Goal: Check status: Check status

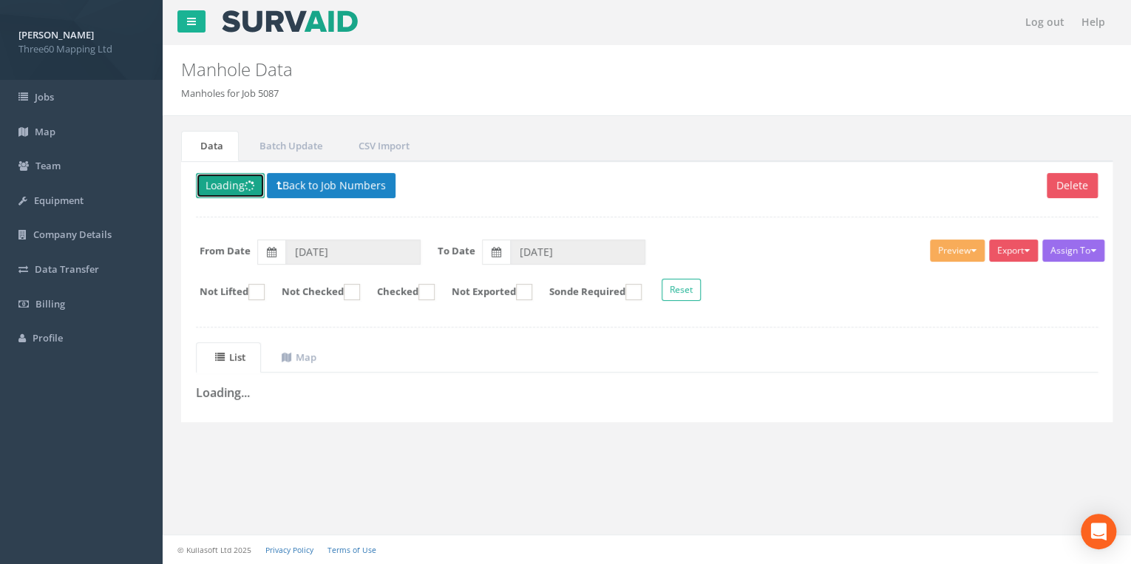
click at [225, 187] on button "Loading" at bounding box center [230, 185] width 69 height 25
click at [361, 181] on button "Back to Job Numbers" at bounding box center [331, 185] width 129 height 25
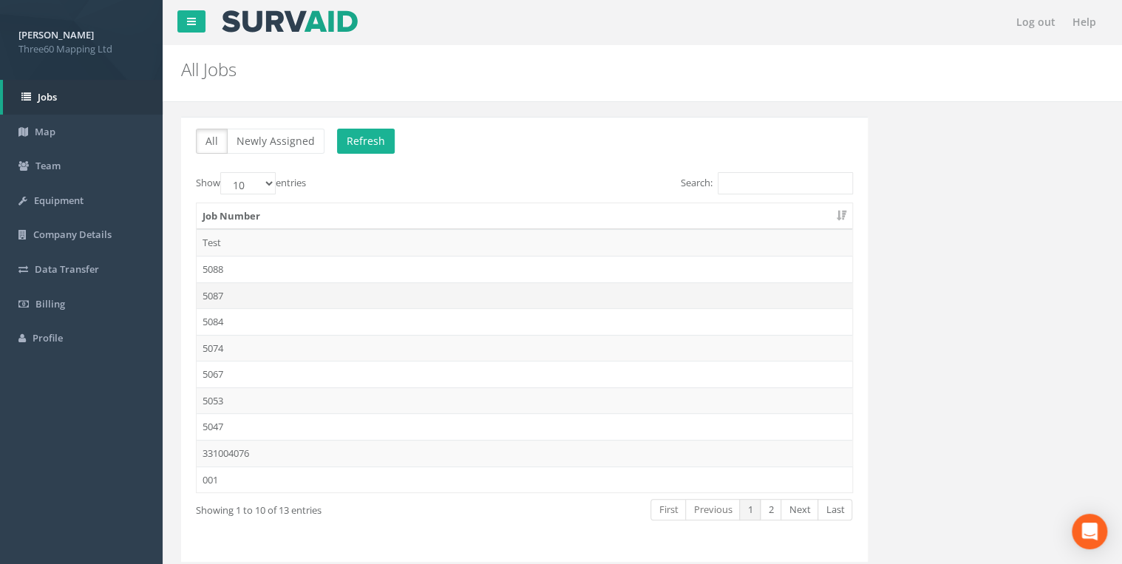
click at [239, 290] on td "5087" at bounding box center [525, 295] width 656 height 27
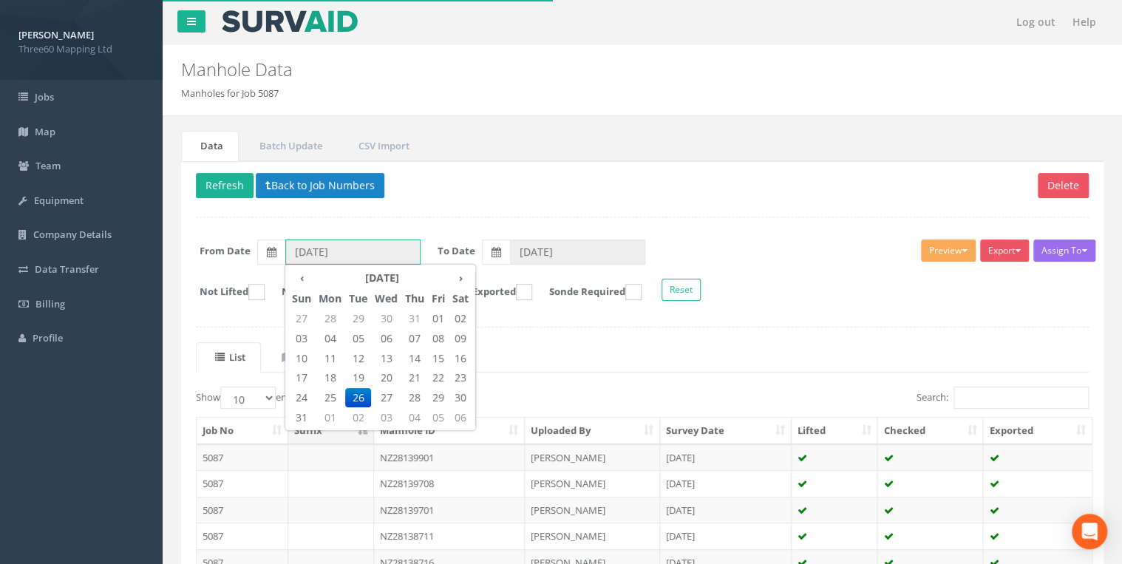
click at [343, 251] on input "[DATE]" at bounding box center [352, 251] width 135 height 25
click at [466, 275] on th "›" at bounding box center [461, 278] width 24 height 21
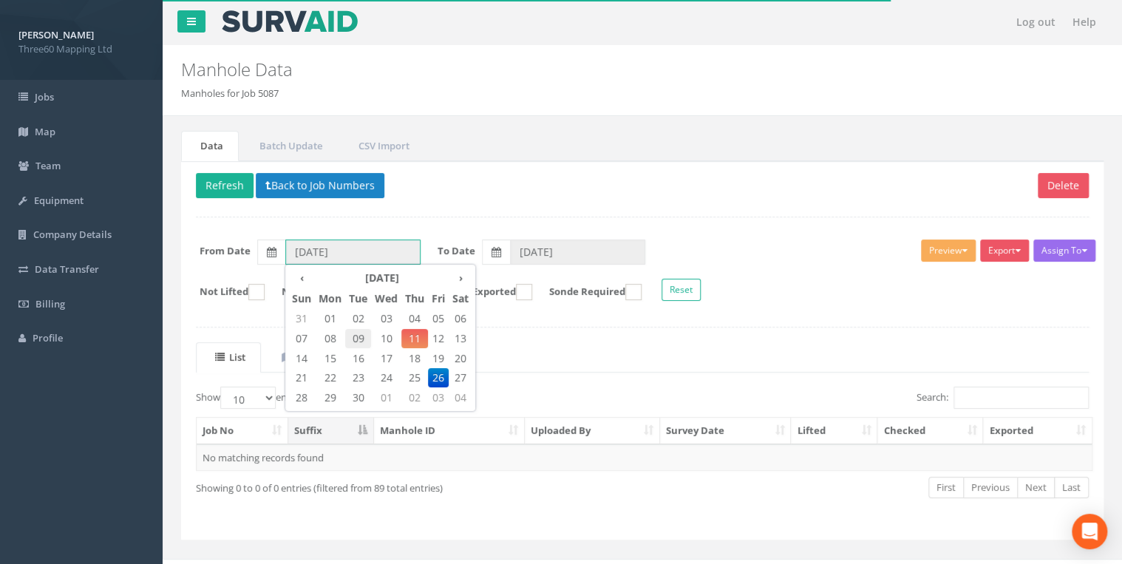
click at [361, 336] on span "09" at bounding box center [358, 338] width 26 height 19
type input "[DATE]"
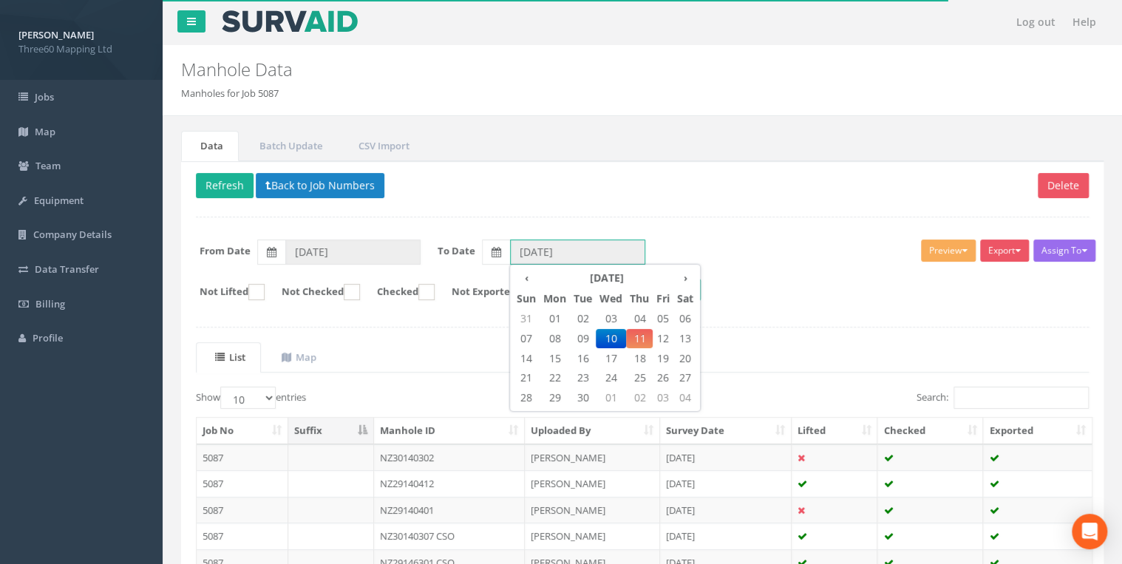
click at [529, 257] on input "[DATE]" at bounding box center [577, 251] width 135 height 25
click at [614, 331] on span "10" at bounding box center [611, 338] width 30 height 19
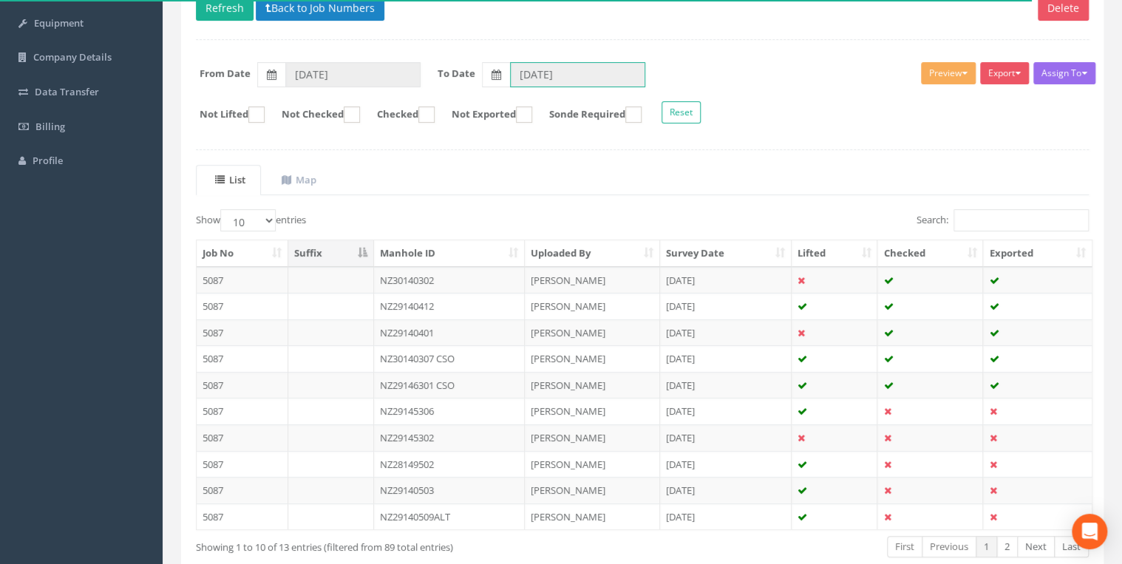
scroll to position [256, 0]
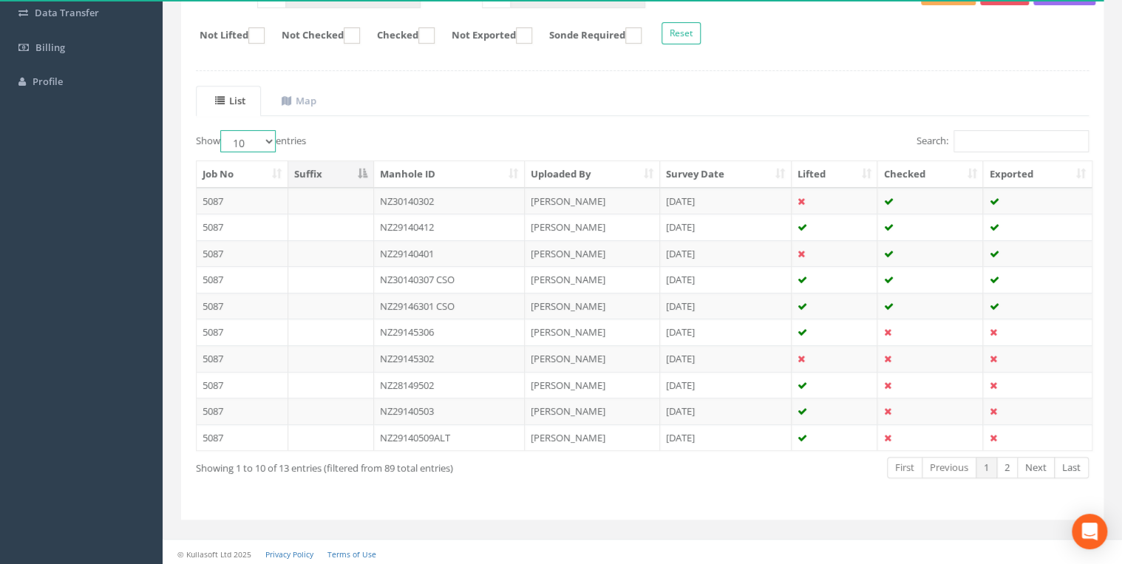
click at [248, 137] on select "10 25 50 100" at bounding box center [247, 141] width 55 height 22
select select "25"
click at [222, 130] on select "10 25 50 100" at bounding box center [247, 141] width 55 height 22
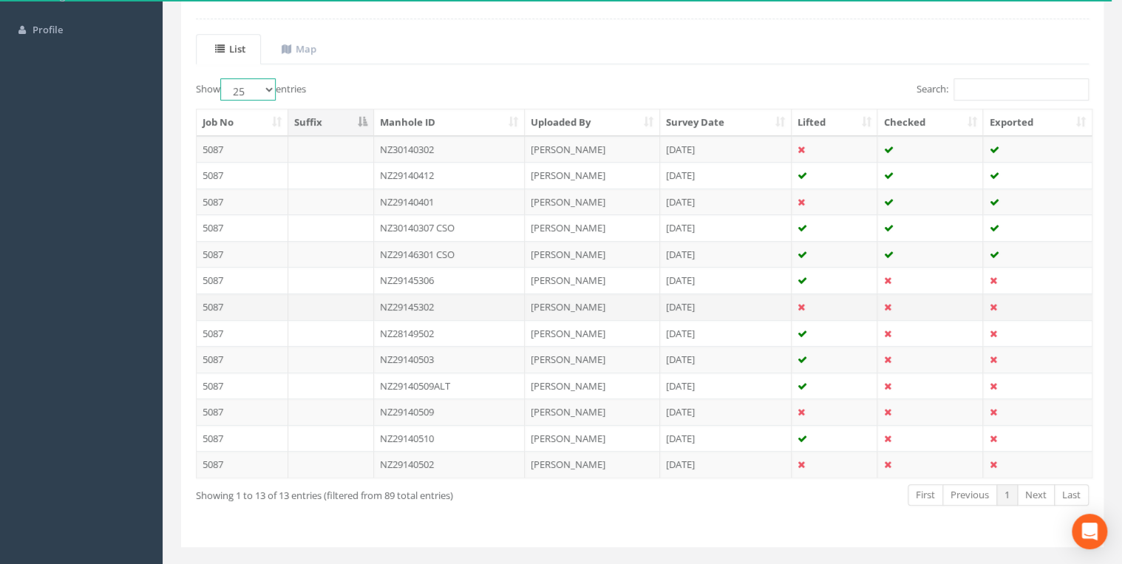
scroll to position [334, 0]
